Goal: Task Accomplishment & Management: Manage account settings

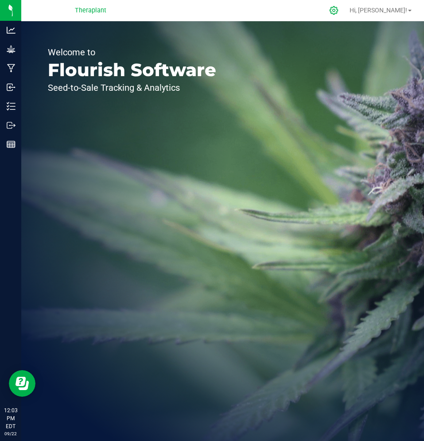
click at [338, 13] on icon at bounding box center [333, 10] width 9 height 9
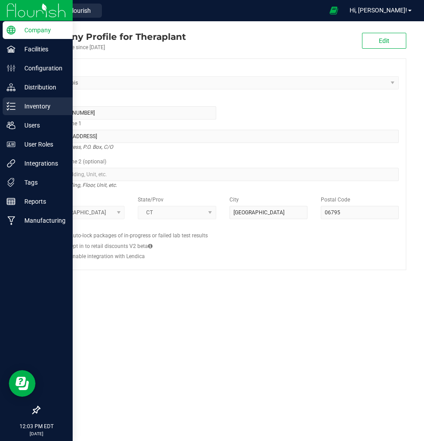
click at [7, 108] on icon at bounding box center [11, 106] width 9 height 9
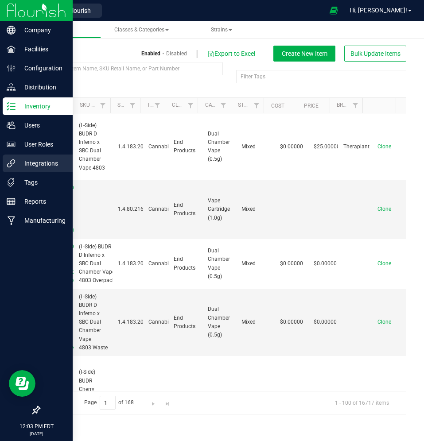
click at [70, 169] on div "Integrations" at bounding box center [38, 163] width 70 height 18
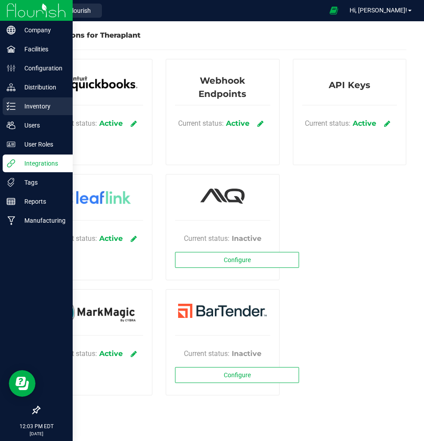
click at [13, 113] on div "Inventory" at bounding box center [38, 106] width 70 height 18
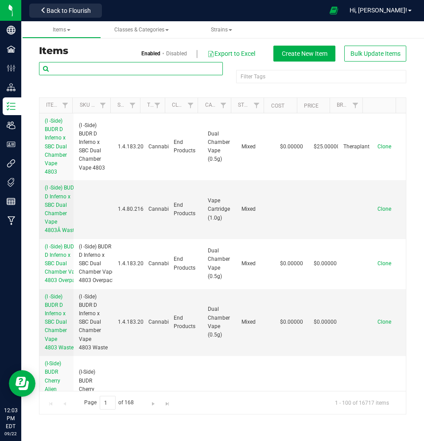
click at [141, 71] on input "text" at bounding box center [131, 68] width 184 height 13
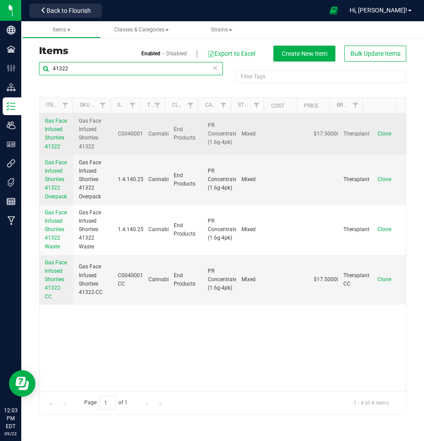
type input "41322"
click at [60, 139] on span "Gas Face Infused Shorties 41322" at bounding box center [56, 134] width 22 height 32
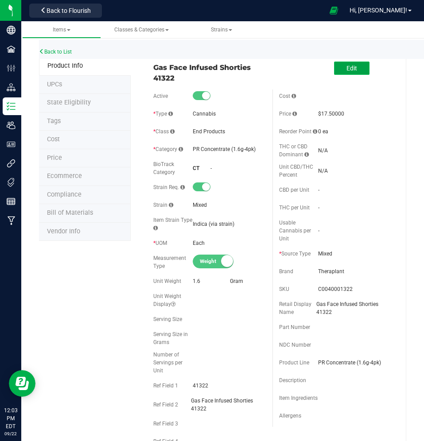
click at [334, 73] on button "Edit" at bounding box center [351, 68] width 35 height 13
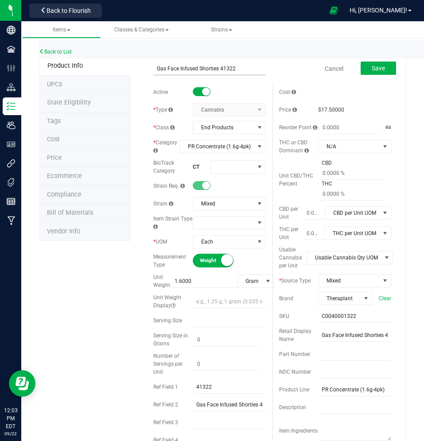
click at [162, 70] on input "Gas Face Infused Shorties 41322" at bounding box center [209, 68] width 112 height 13
type input "Ghst Face Infused Shorties 41322"
click at [374, 70] on span "Save" at bounding box center [377, 68] width 13 height 7
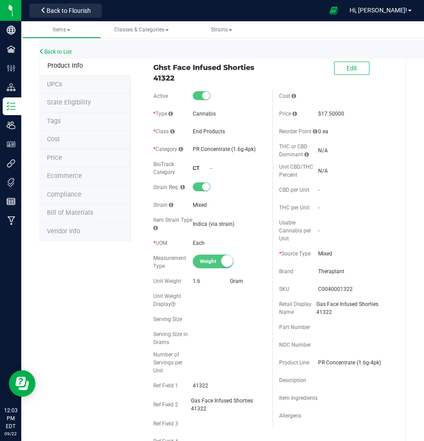
drag, startPoint x: 253, startPoint y: 69, endPoint x: 149, endPoint y: 67, distance: 104.5
click at [149, 67] on div "Ghst Face Infused Shorties 41322" at bounding box center [208, 71] width 125 height 26
copy span "Ghst Face Infused Shorties"
click at [59, 51] on link "Back to List" at bounding box center [55, 52] width 33 height 6
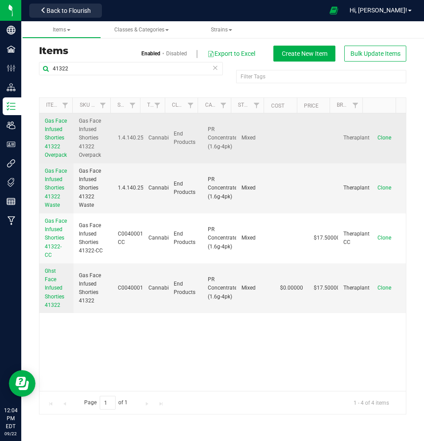
click at [59, 132] on span "Gas Face Infused Shorties 41322 Overpack" at bounding box center [56, 138] width 22 height 40
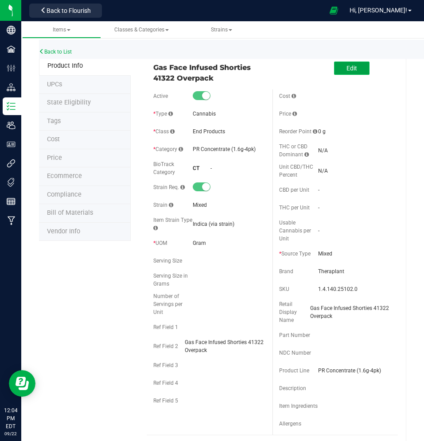
click at [346, 67] on span "Edit" at bounding box center [351, 68] width 11 height 7
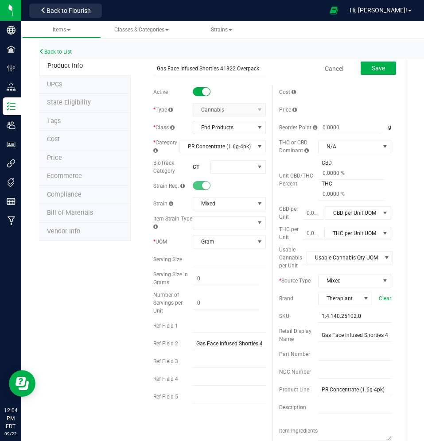
drag, startPoint x: 216, startPoint y: 69, endPoint x: 110, endPoint y: 77, distance: 106.5
type input "Ghst Face Infused Shorties 41322 Overpack"
click at [377, 68] on button "Save" at bounding box center [377, 68] width 35 height 13
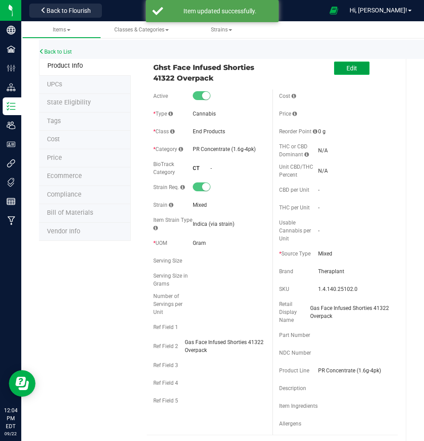
click at [335, 66] on button "Edit" at bounding box center [351, 68] width 35 height 13
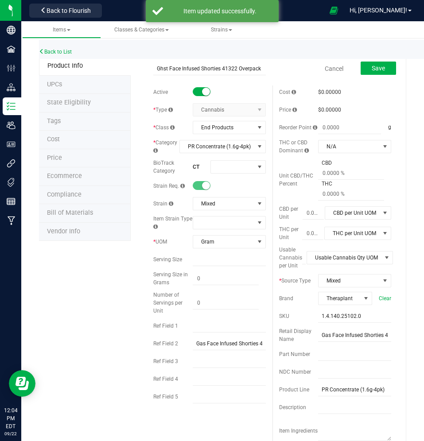
drag, startPoint x: 217, startPoint y: 72, endPoint x: 129, endPoint y: 72, distance: 88.5
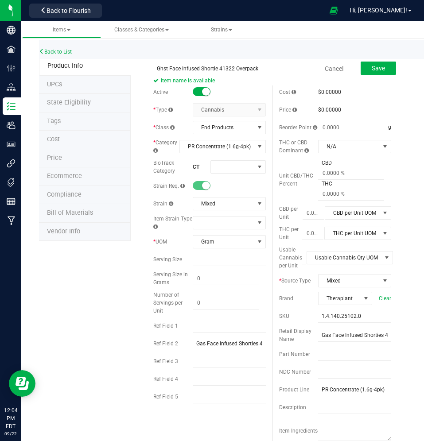
type input "Ghst Face Infused Shorties 41322 Overpack"
click at [371, 66] on span "Save" at bounding box center [377, 68] width 13 height 7
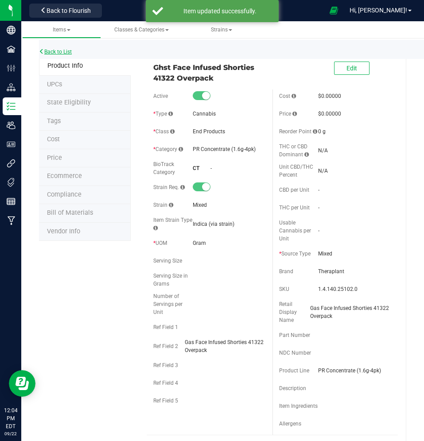
click at [52, 54] on link "Back to List" at bounding box center [55, 52] width 33 height 6
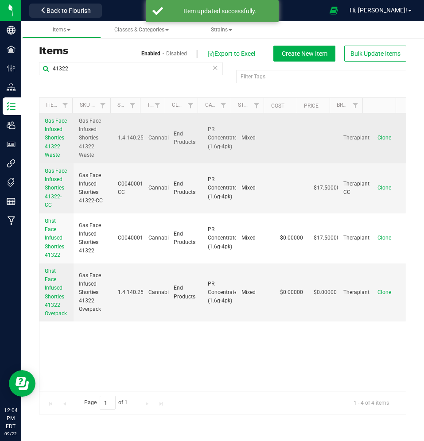
click at [54, 146] on span "Gas Face Infused Shorties 41322 Waste" at bounding box center [56, 138] width 22 height 40
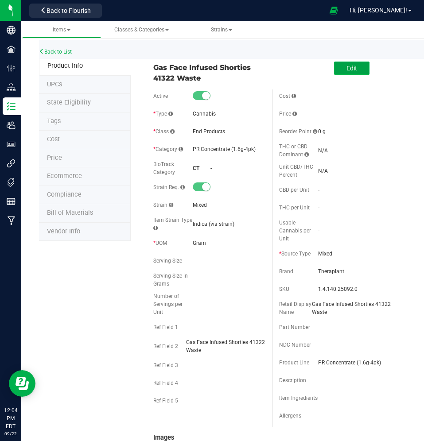
click at [339, 63] on button "Edit" at bounding box center [351, 68] width 35 height 13
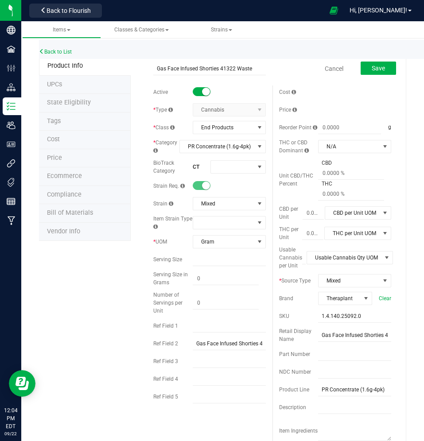
drag, startPoint x: 163, startPoint y: 70, endPoint x: 140, endPoint y: 74, distance: 23.4
type input "Ghst Face Infused Shorties 41322 Waste"
click at [372, 69] on span "Save" at bounding box center [377, 68] width 13 height 7
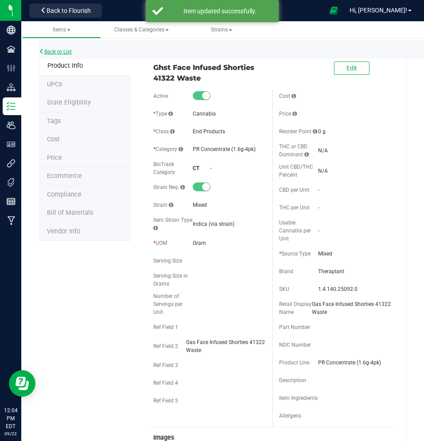
click at [58, 50] on link "Back to List" at bounding box center [55, 52] width 33 height 6
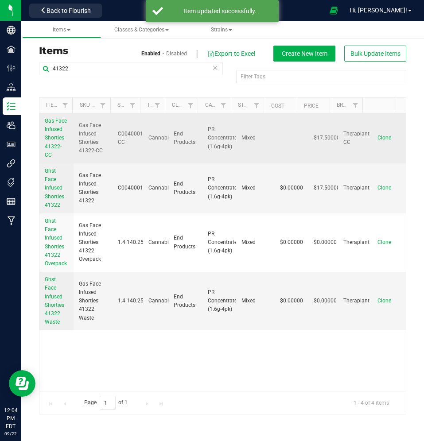
click at [51, 131] on span "Gas Face Infused Shorties 41322-CC" at bounding box center [56, 138] width 22 height 40
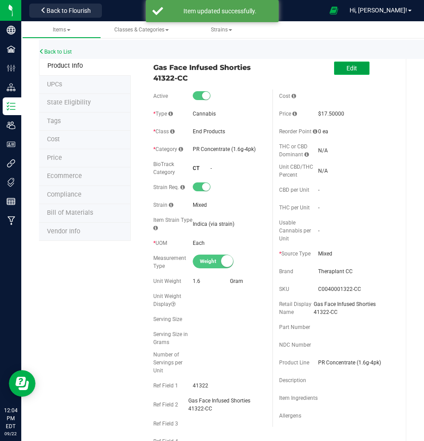
click at [350, 69] on button "Edit" at bounding box center [351, 68] width 35 height 13
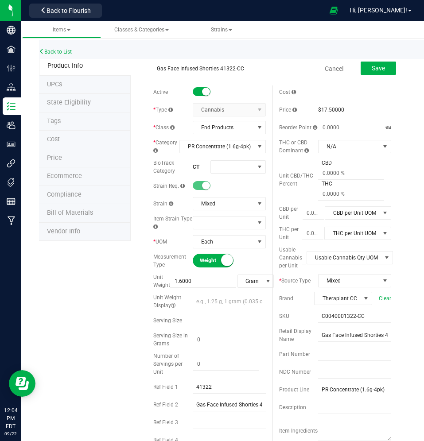
click at [162, 70] on input "Gas Face Infused Shorties 41322-CC" at bounding box center [209, 68] width 112 height 13
drag, startPoint x: 165, startPoint y: 69, endPoint x: 118, endPoint y: 71, distance: 47.0
type input "Ghst Face Infused Shorties 41322-CC"
click at [378, 68] on button "Save" at bounding box center [377, 68] width 35 height 13
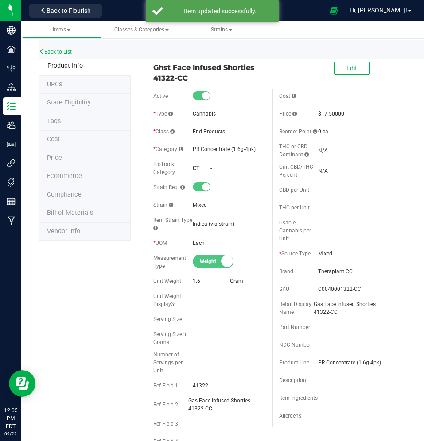
click at [62, 55] on div "Back to List" at bounding box center [251, 49] width 424 height 19
click at [62, 52] on link "Back to List" at bounding box center [55, 52] width 33 height 6
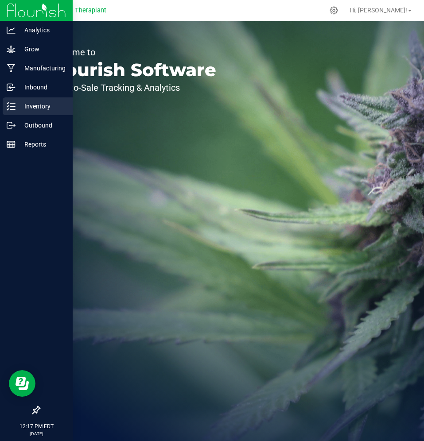
click at [17, 112] on div "Inventory" at bounding box center [38, 106] width 70 height 18
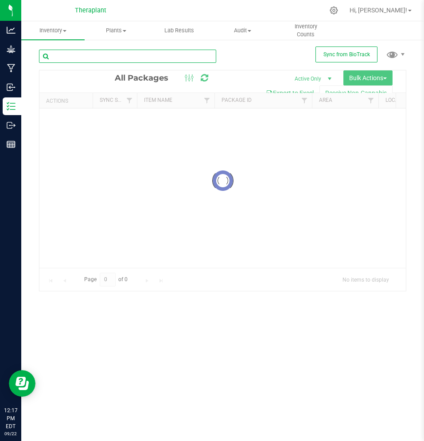
click at [155, 54] on input "text" at bounding box center [127, 56] width 177 height 13
type input "Budr"
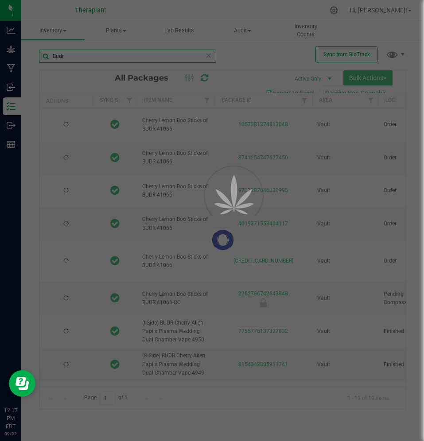
type input "2026-06-25"
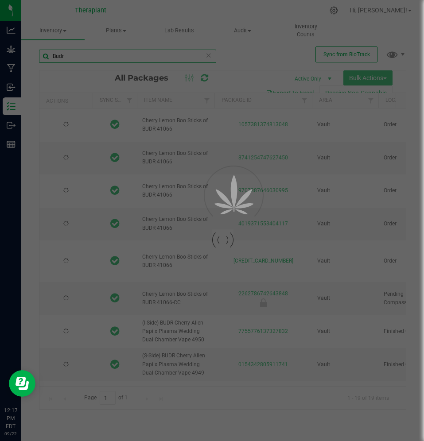
type input "2026-06-25"
type input "2026-05-05"
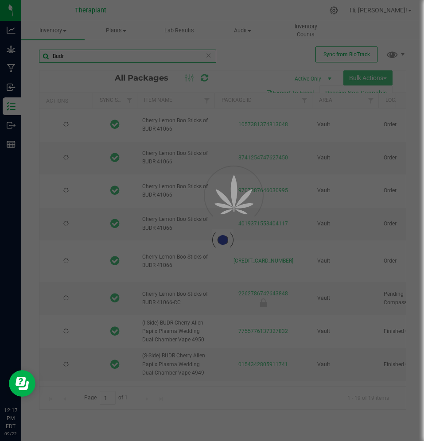
type input "2026-06-25"
type input "2026-06-03"
type input "[DATE]"
type input "2026-05-05"
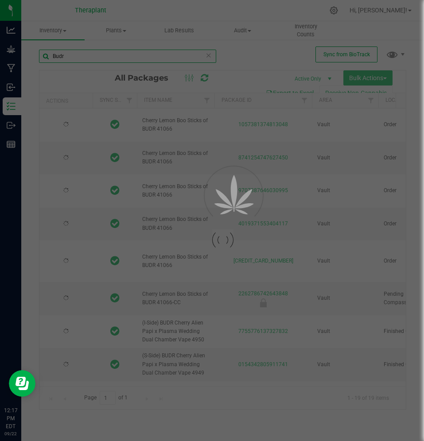
type input "2026-02-26"
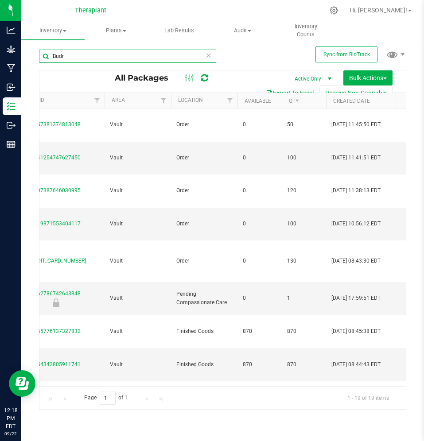
type input "Budr"
click at [212, 57] on input "Budr" at bounding box center [127, 56] width 177 height 13
click at [202, 55] on input "Budr" at bounding box center [127, 56] width 177 height 13
click at [207, 55] on icon at bounding box center [208, 55] width 6 height 11
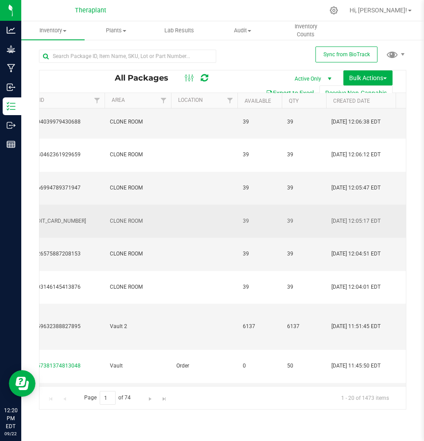
scroll to position [37, 207]
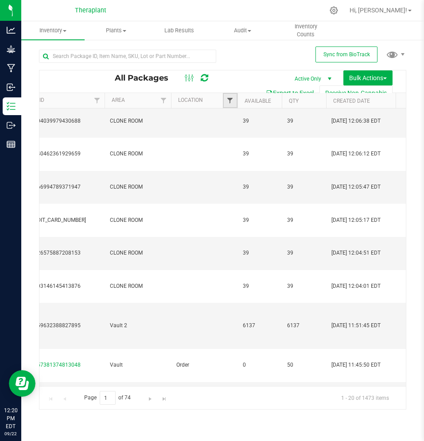
click at [229, 97] on span "Filter" at bounding box center [229, 100] width 7 height 7
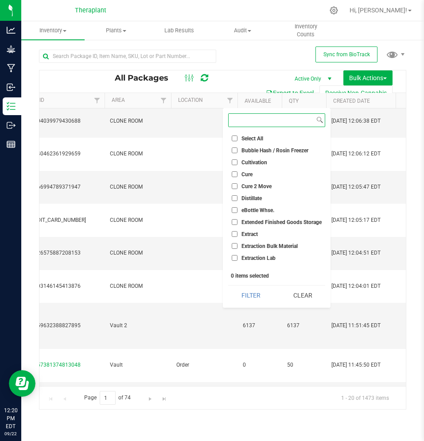
scroll to position [354, 0]
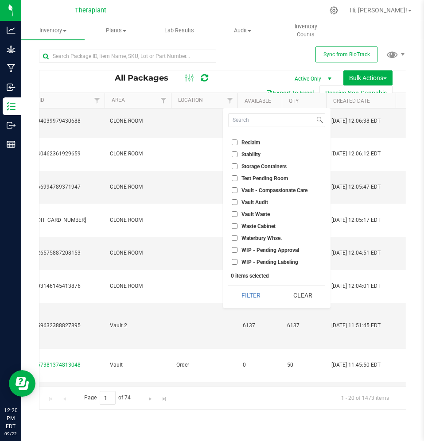
click at [242, 255] on ul "Select All Bubble Hash / Rosin Freezer Cultivation Cure Cure 2 Move Distillate …" at bounding box center [276, 200] width 97 height 133
click at [236, 248] on input "WIP - Pending Approval" at bounding box center [234, 250] width 6 height 6
checkbox input "true"
click at [237, 262] on input "WIP - Pending Labeling" at bounding box center [234, 262] width 6 height 6
checkbox input "true"
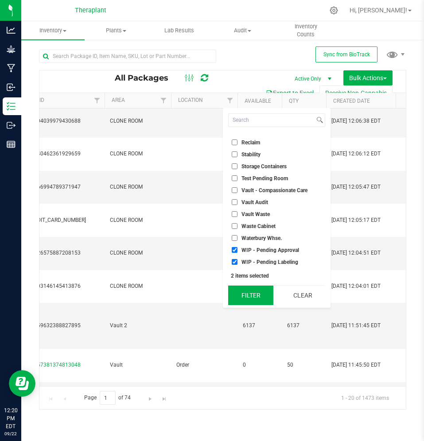
click at [245, 288] on button "Filter" at bounding box center [250, 294] width 45 height 19
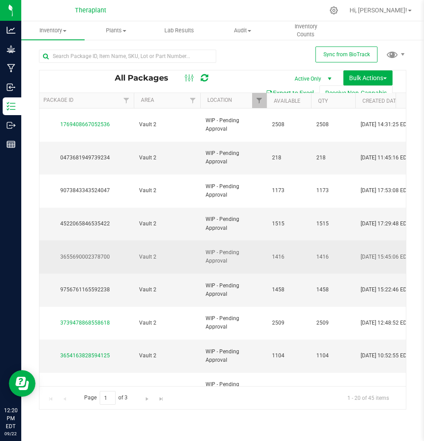
scroll to position [0, 354]
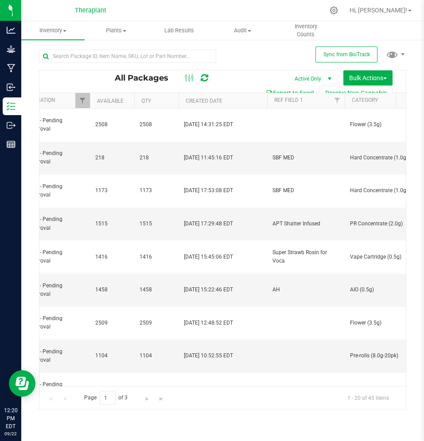
click at [243, 102] on th "Created Date" at bounding box center [222, 100] width 89 height 15
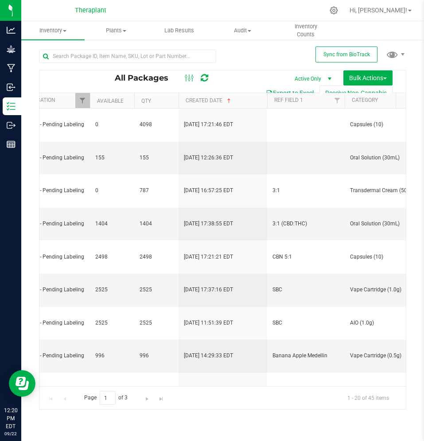
type input "2026-07-30"
type input "[DATE]"
type input "2026-07-15"
type input "[DATE]"
type input "2026-08-27"
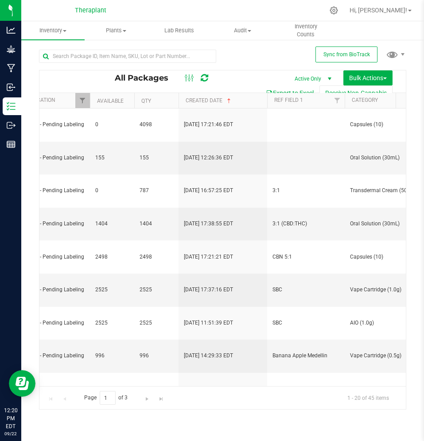
type input "2026-08-27"
type input "2026-09-04"
type input "2026-09-05"
type input "2026-09-10"
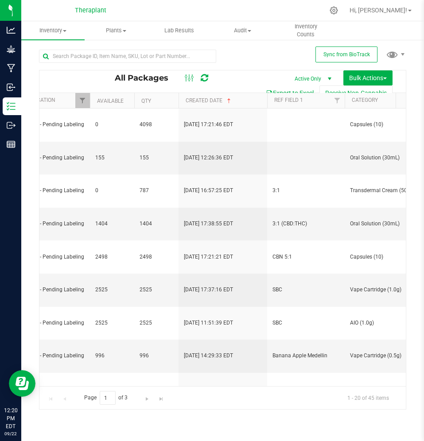
type input "2026-09-12"
type input "2026-09-16"
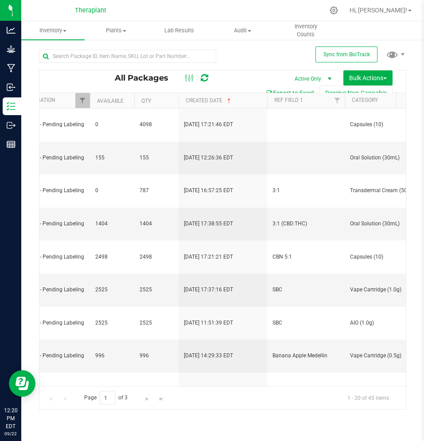
click at [243, 102] on th "Created Date" at bounding box center [222, 100] width 89 height 15
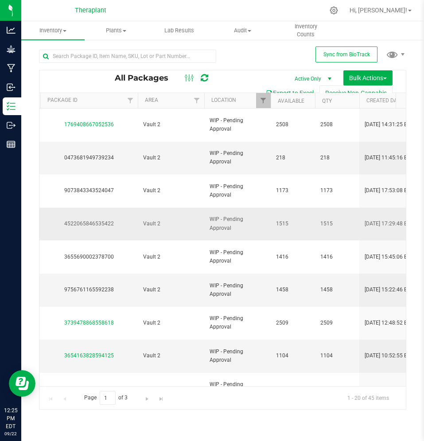
scroll to position [0, 0]
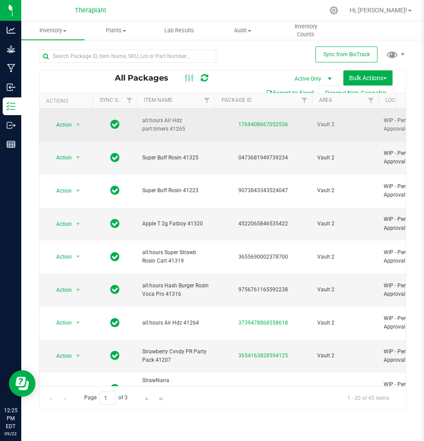
click at [191, 121] on span "all:hours Air Hdz part:timers 41265" at bounding box center [175, 124] width 67 height 17
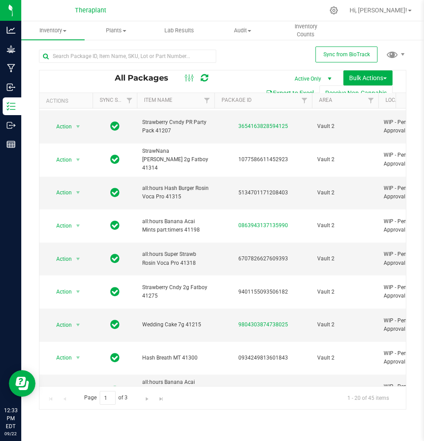
scroll to position [231, 0]
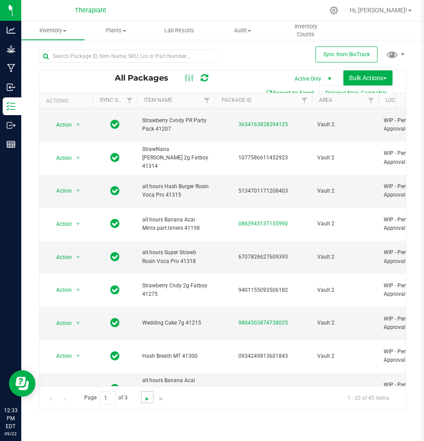
click at [149, 397] on span "Go to the next page" at bounding box center [146, 398] width 7 height 7
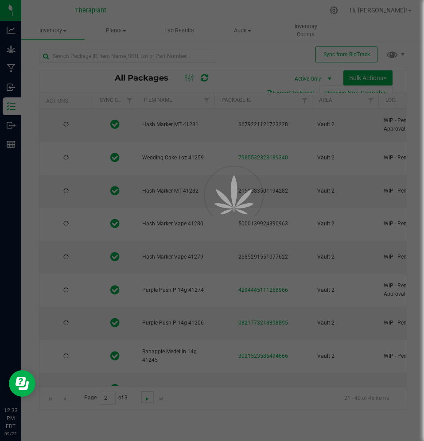
type input "2026-09-18"
type input "2026-09-16"
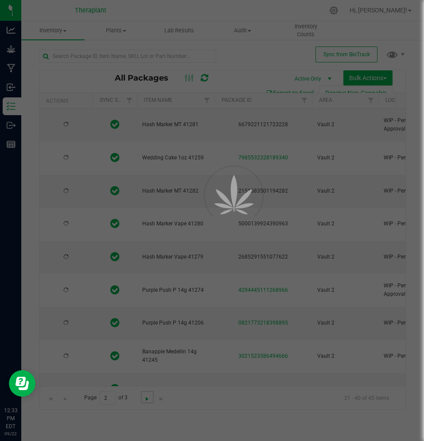
type input "2026-09-12"
type input "2026-09-10"
type input "2026-09-05"
type input "2026-09-04"
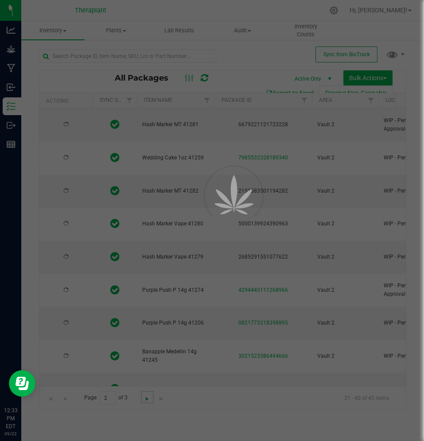
type input "2026-08-27"
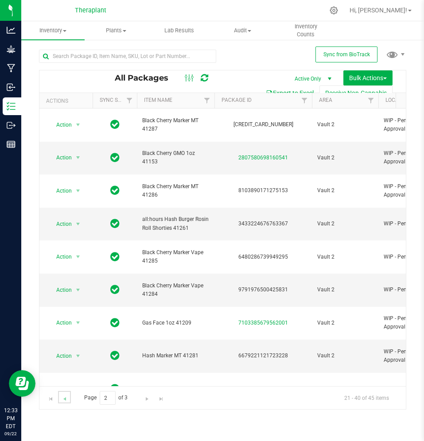
click at [69, 398] on link "Go to the previous page" at bounding box center [64, 397] width 13 height 12
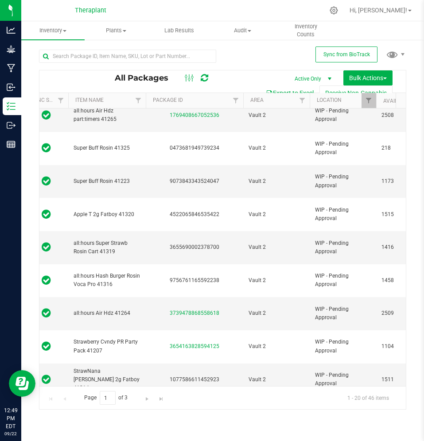
scroll to position [41, 69]
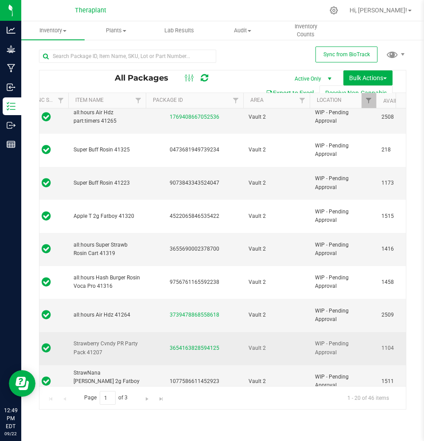
click at [80, 339] on span "Strawberry Cvndy PR Party Pack 41207" at bounding box center [106, 347] width 67 height 17
drag, startPoint x: 111, startPoint y: 280, endPoint x: 66, endPoint y: 269, distance: 46.8
copy tr "Strawberry Cvndy PR Party Pack 41207"
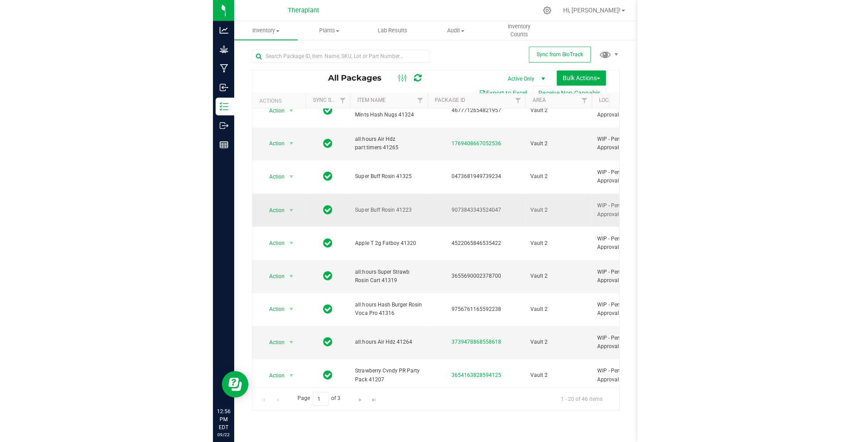
scroll to position [0, 0]
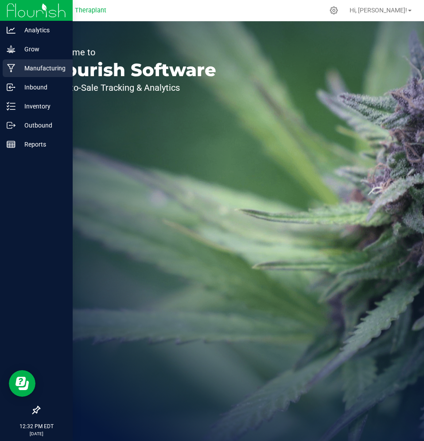
click at [12, 76] on div "Manufacturing" at bounding box center [38, 68] width 70 height 18
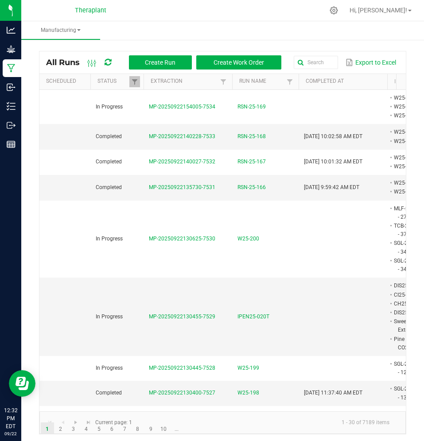
click at [307, 75] on th "Completed At" at bounding box center [342, 82] width 89 height 16
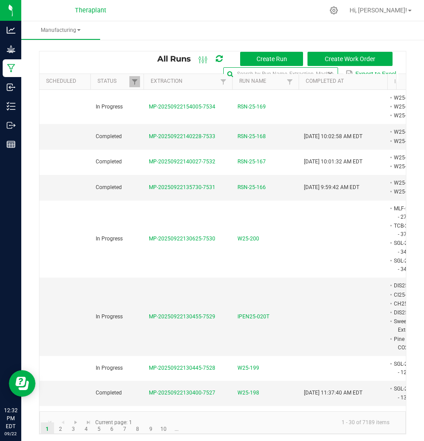
click at [304, 69] on input "text" at bounding box center [280, 73] width 114 height 13
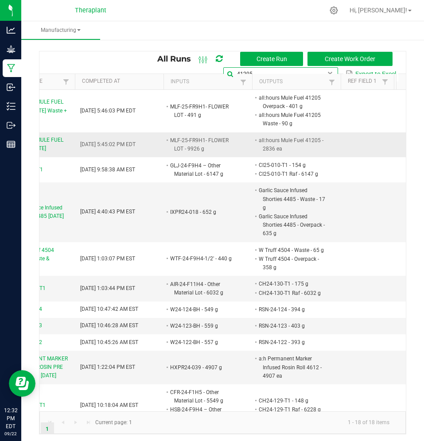
scroll to position [0, 221]
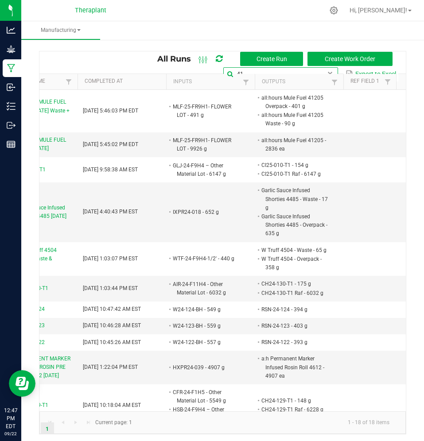
type input "4"
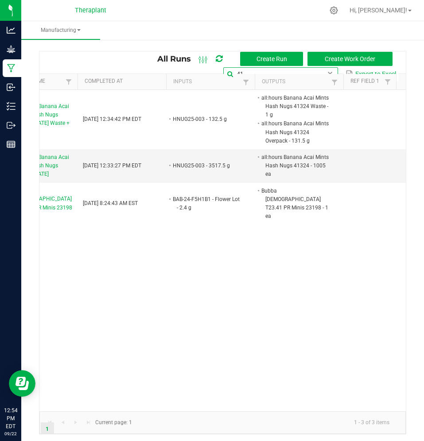
type input "4"
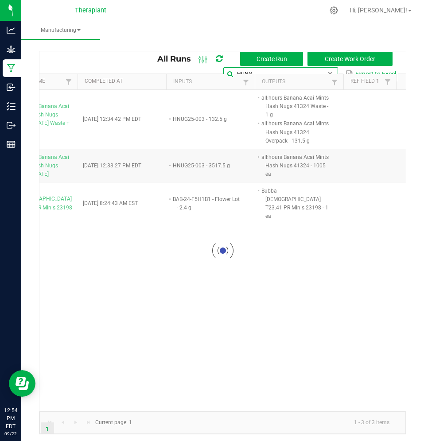
type input "HUNG"
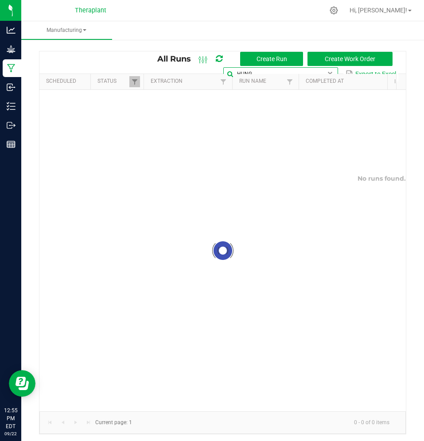
click at [315, 69] on input "HUNG" at bounding box center [280, 73] width 114 height 13
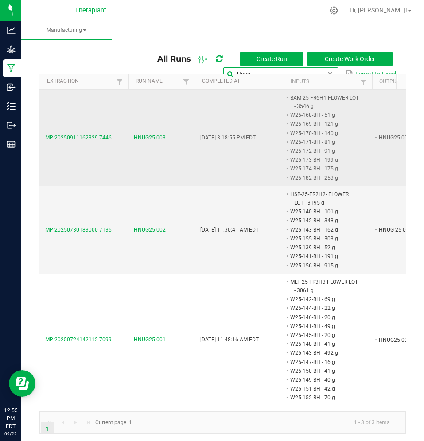
scroll to position [0, 134]
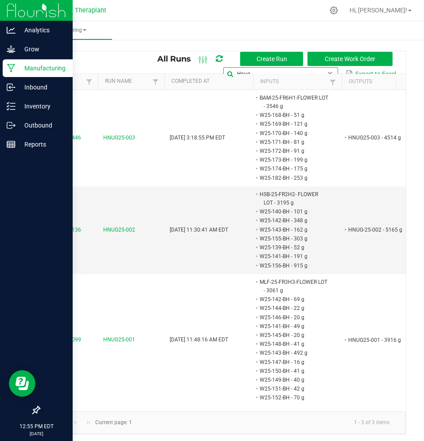
type input "Hnug"
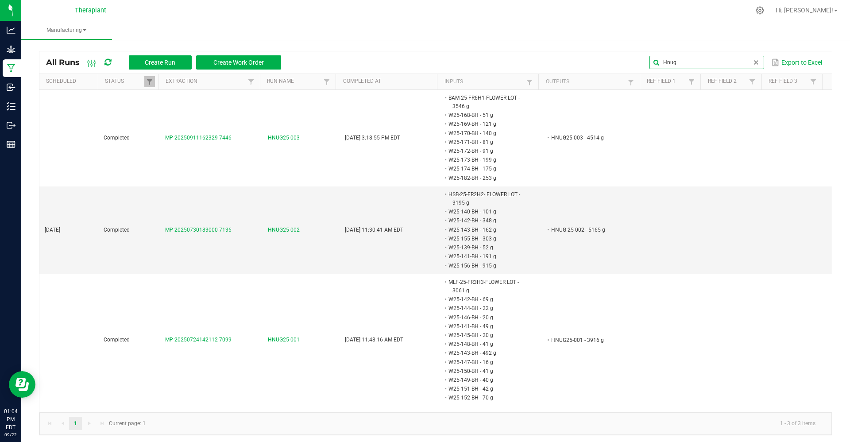
scroll to position [0, 0]
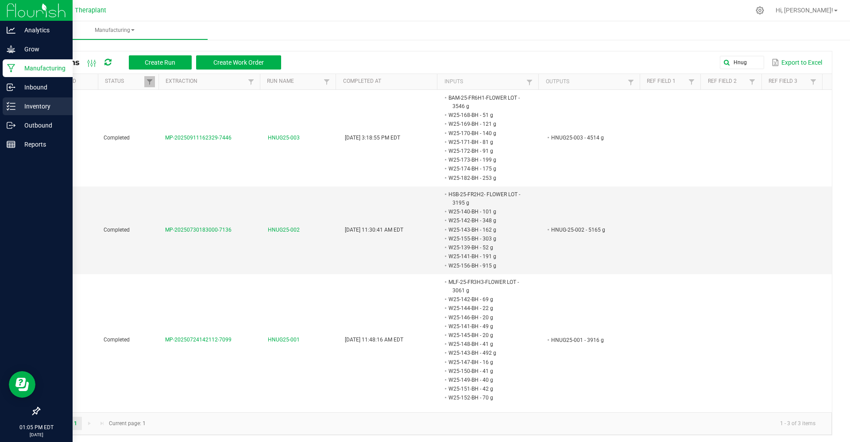
click at [21, 104] on p "Inventory" at bounding box center [41, 106] width 53 height 11
